Goal: Information Seeking & Learning: Learn about a topic

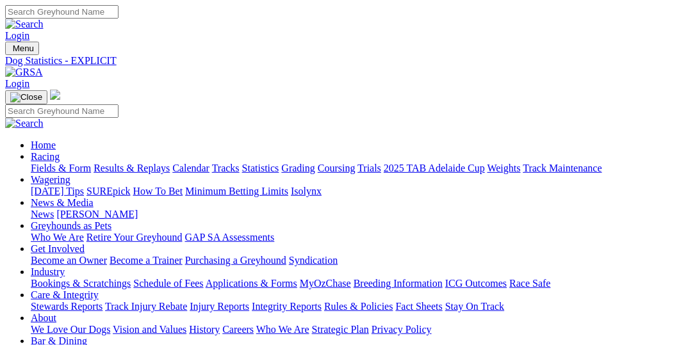
click at [64, 163] on link "Fields & Form" at bounding box center [61, 168] width 60 height 11
select select "VIC"
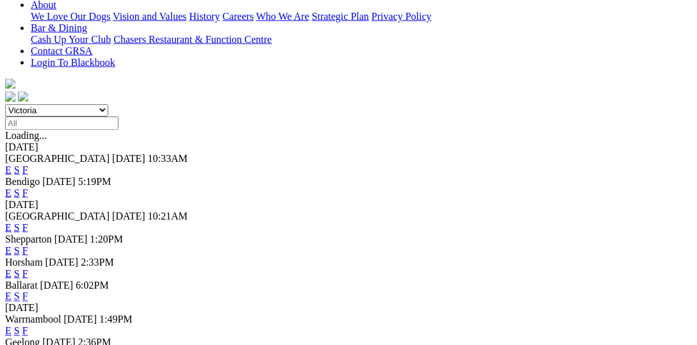
scroll to position [131, 0]
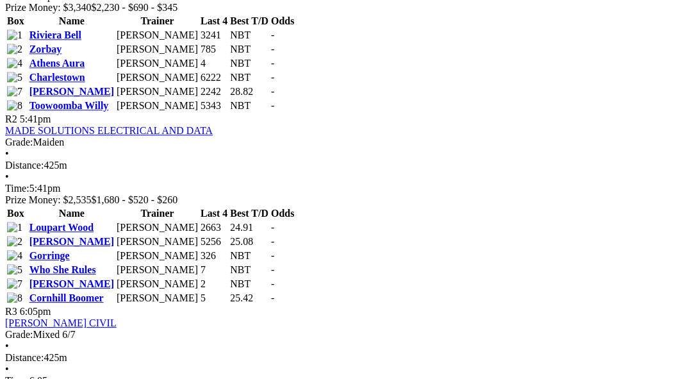
scroll to position [791, 0]
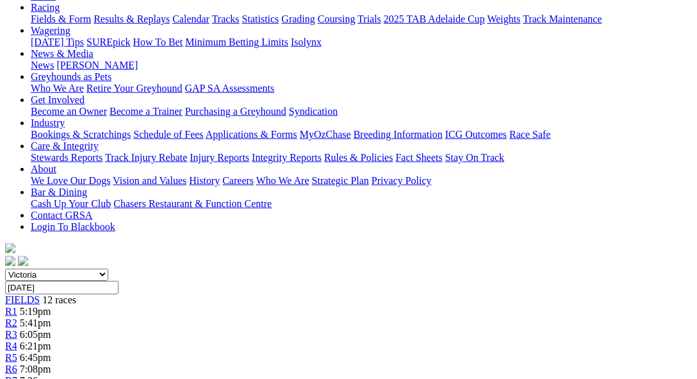
scroll to position [131, 0]
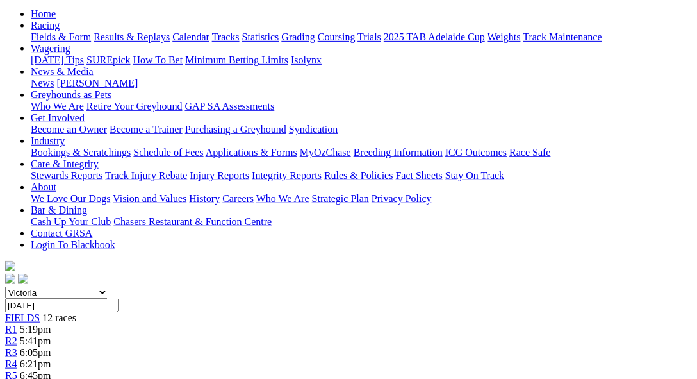
click at [156, 335] on div "R2 5:41pm" at bounding box center [348, 341] width 687 height 12
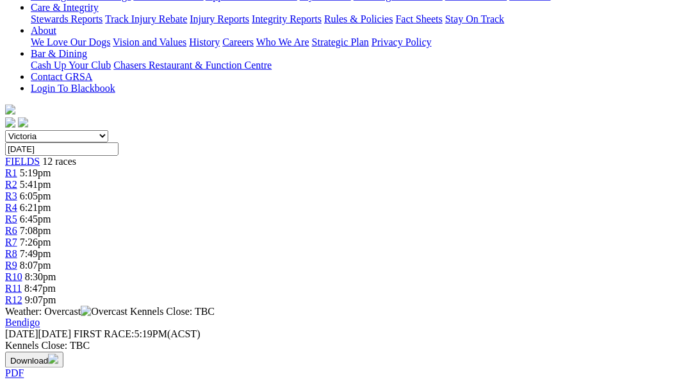
scroll to position [395, 0]
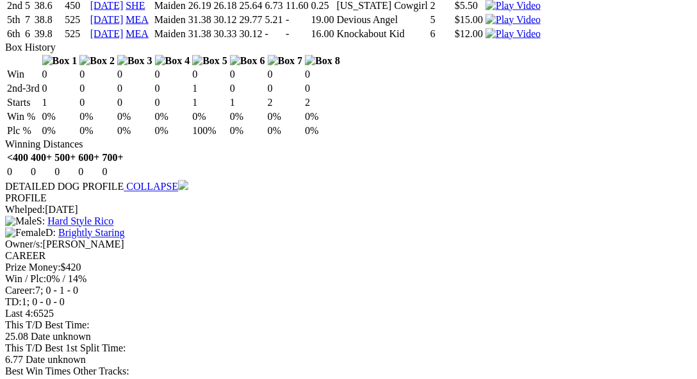
scroll to position [1846, 0]
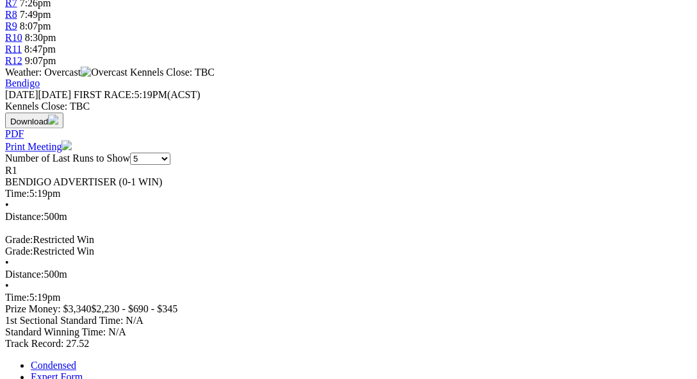
scroll to position [329, 0]
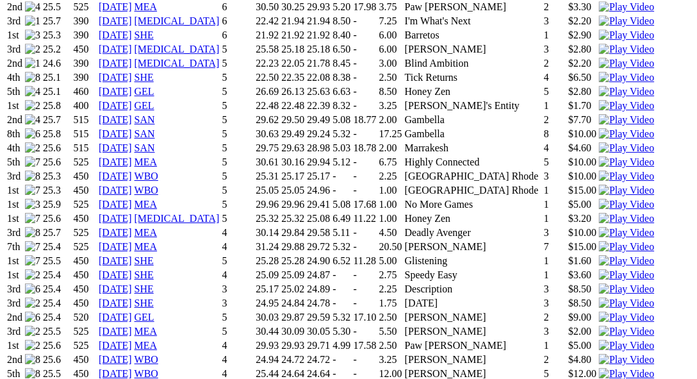
scroll to position [1186, 0]
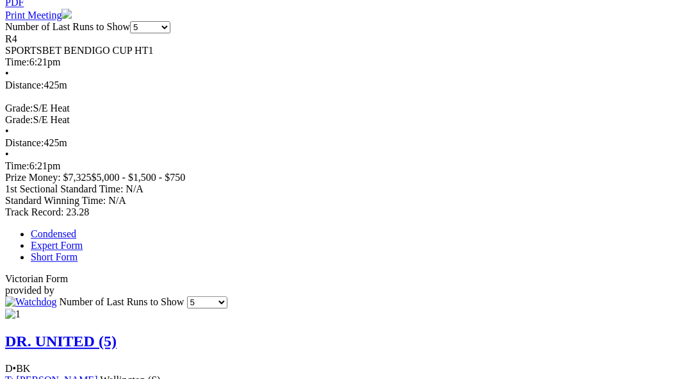
scroll to position [725, 0]
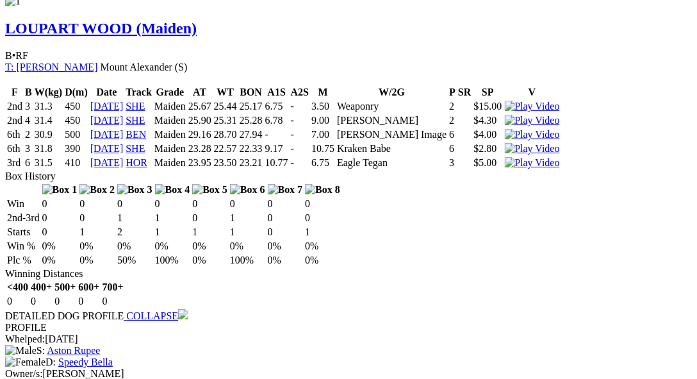
scroll to position [988, 0]
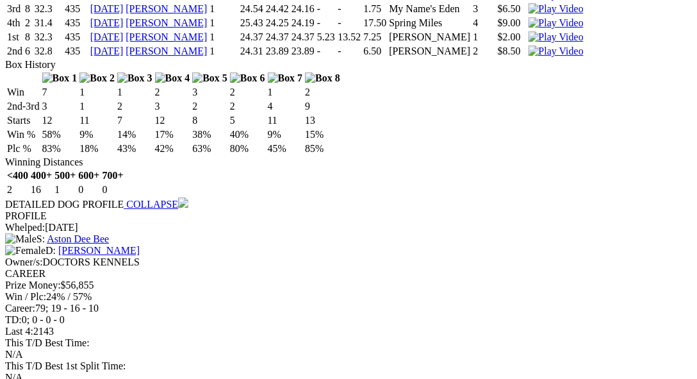
scroll to position [1318, 0]
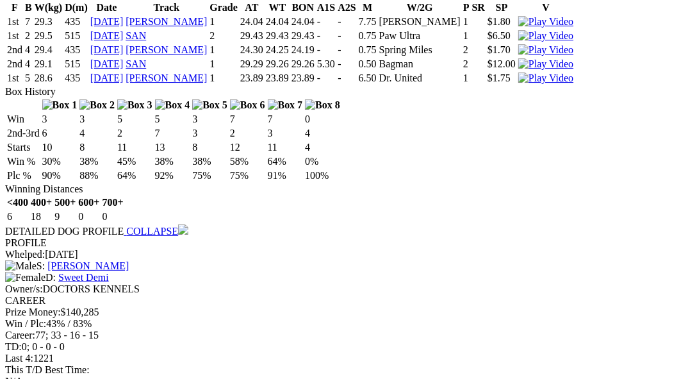
scroll to position [1120, 0]
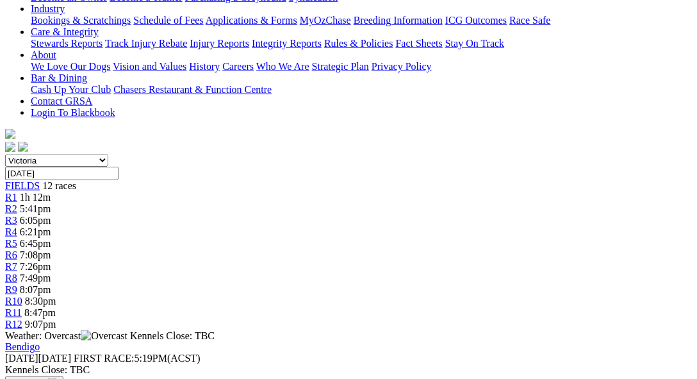
scroll to position [395, 0]
